Goal: Obtain resource: Download file/media

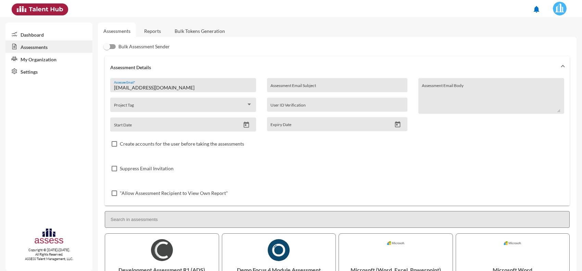
click at [146, 31] on link "Reports" at bounding box center [153, 31] width 28 height 17
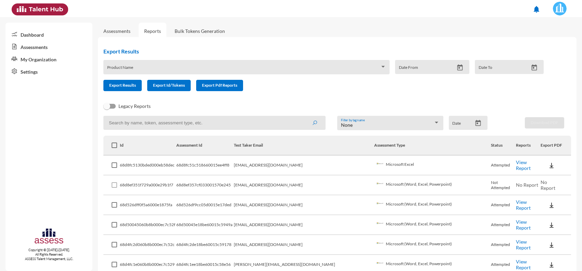
click at [516, 163] on link "View Report" at bounding box center [523, 165] width 15 height 12
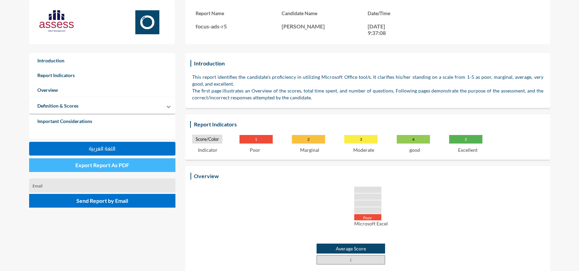
click at [116, 166] on span "Export Report As PDF" at bounding box center [102, 165] width 54 height 7
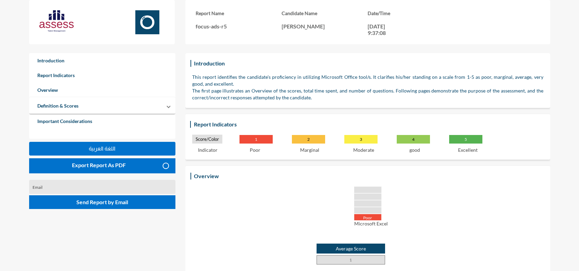
drag, startPoint x: 320, startPoint y: 212, endPoint x: 312, endPoint y: 154, distance: 58.1
